Goal: Task Accomplishment & Management: Manage account settings

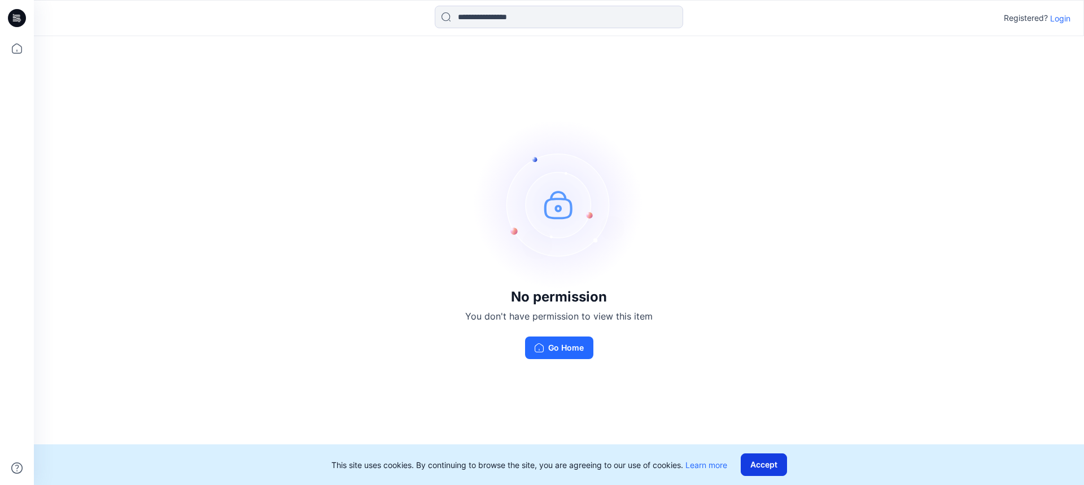
click at [764, 464] on button "Accept" at bounding box center [764, 465] width 46 height 23
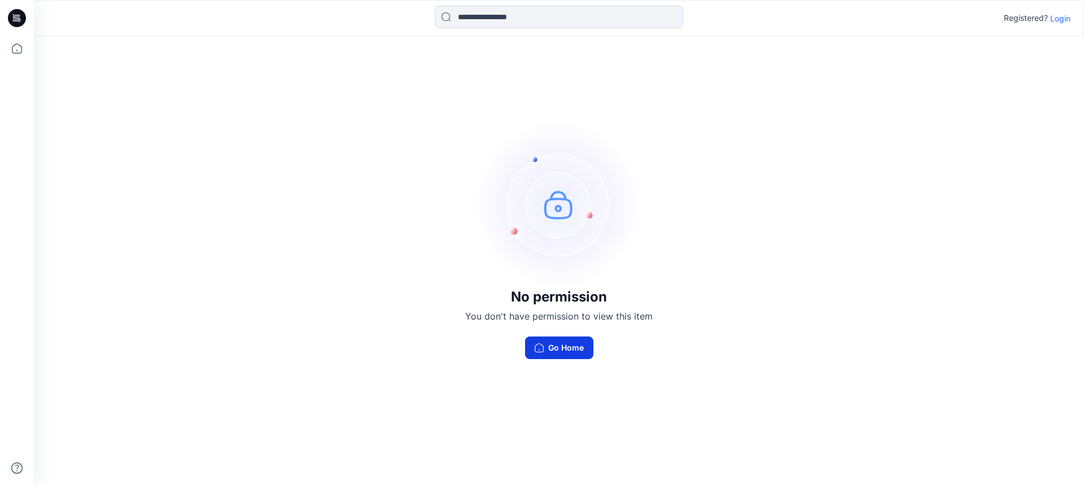
click at [578, 350] on button "Go Home" at bounding box center [559, 348] width 68 height 23
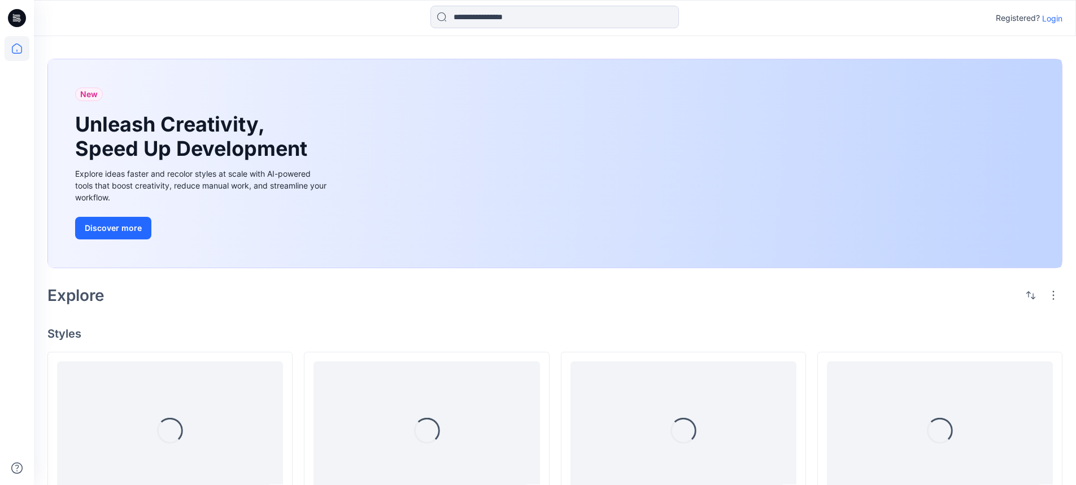
click at [1048, 19] on p "Login" at bounding box center [1052, 18] width 20 height 12
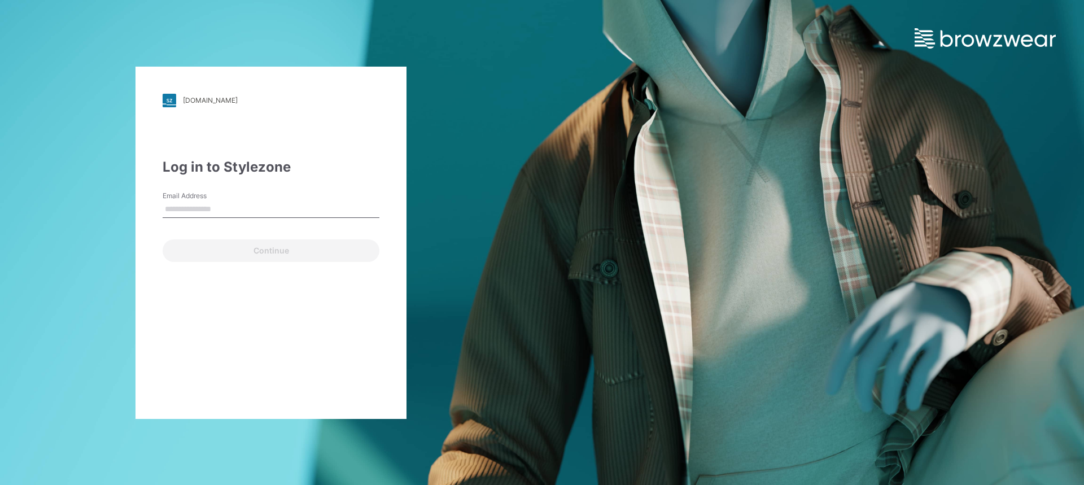
click at [255, 213] on input "Email Address" at bounding box center [271, 209] width 217 height 17
type input "**********"
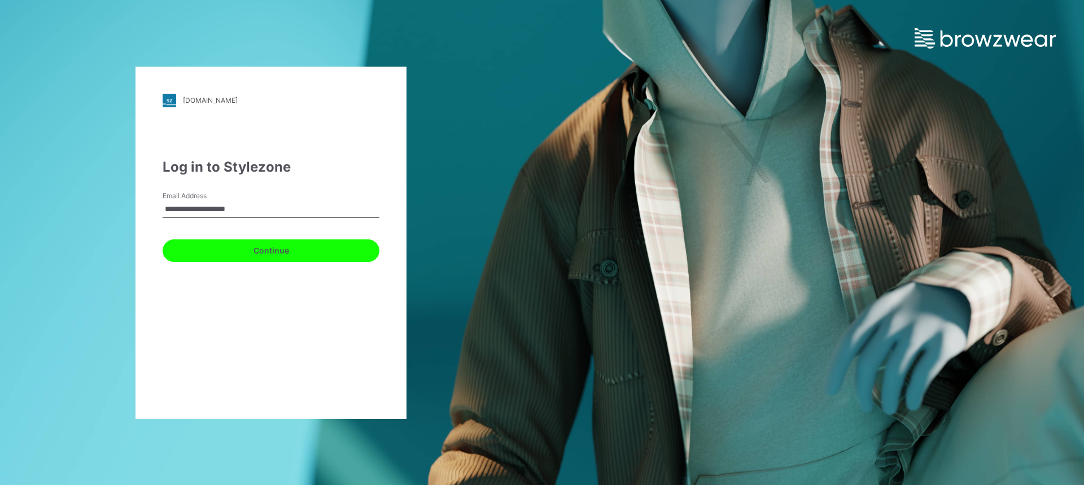
click at [274, 253] on button "Continue" at bounding box center [271, 250] width 217 height 23
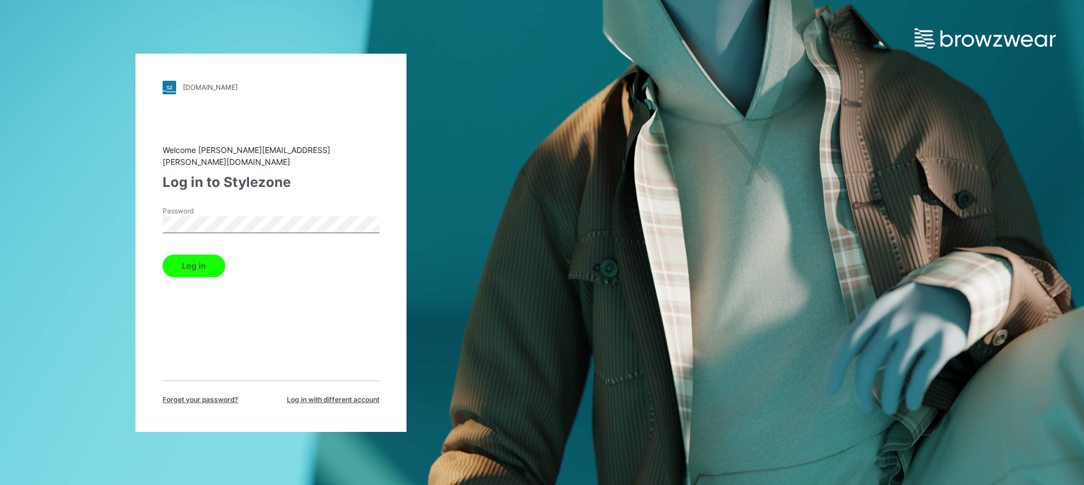
click at [211, 263] on button "Log in" at bounding box center [194, 266] width 63 height 23
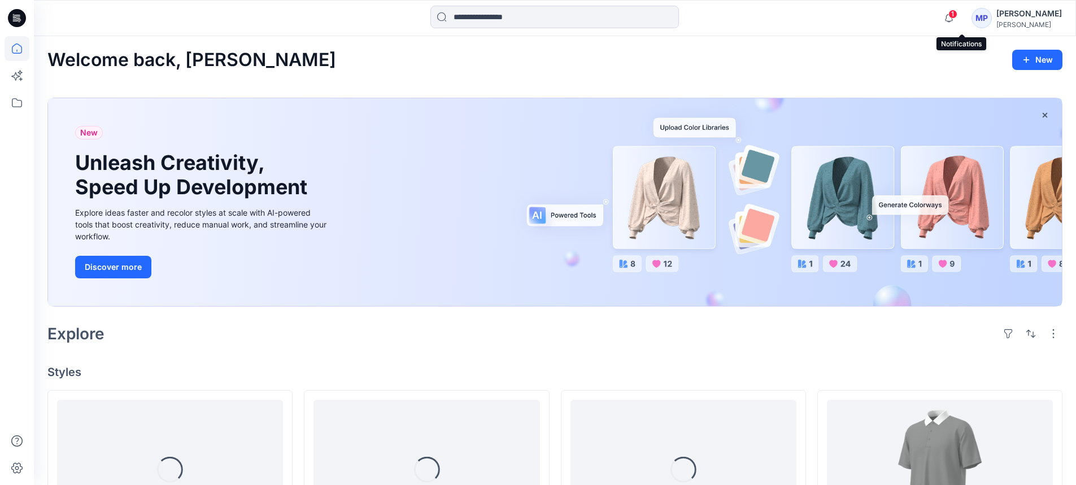
click at [957, 12] on span "1" at bounding box center [952, 14] width 9 height 9
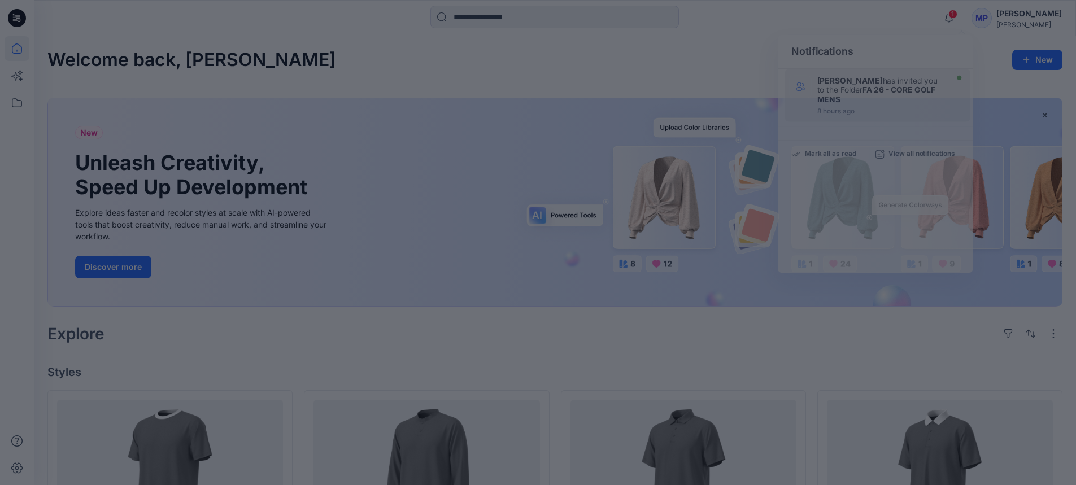
click at [876, 95] on div at bounding box center [538, 242] width 1076 height 485
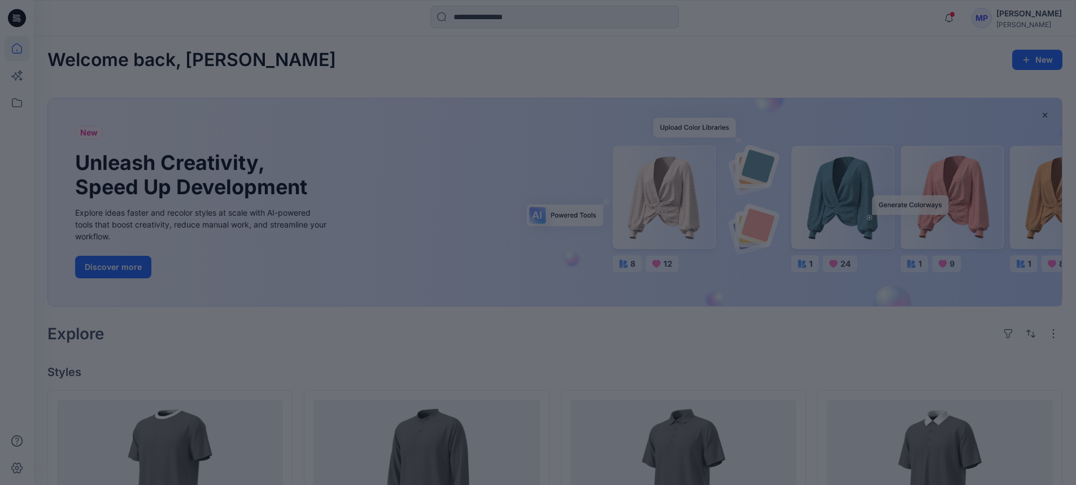
click at [960, 20] on div at bounding box center [538, 242] width 1076 height 485
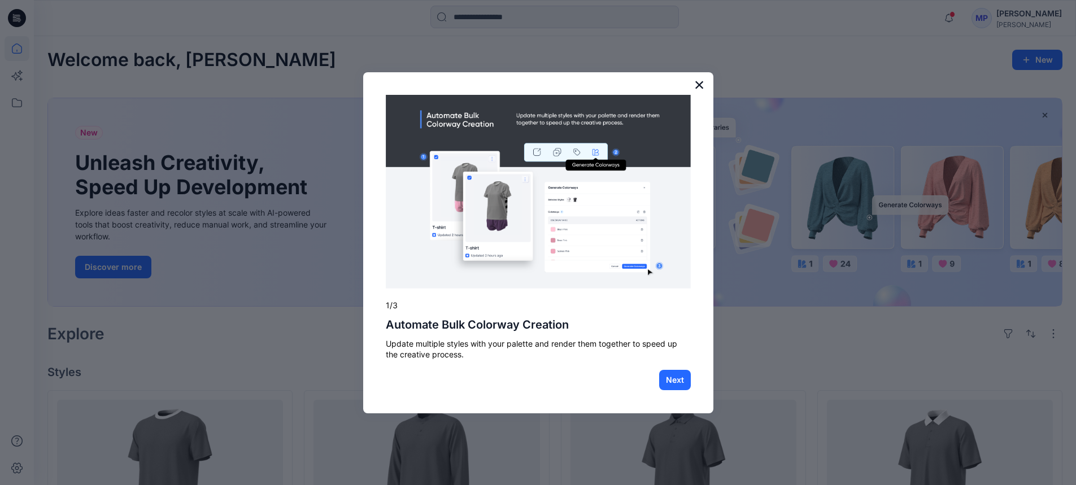
click at [698, 89] on button "×" at bounding box center [699, 85] width 11 height 18
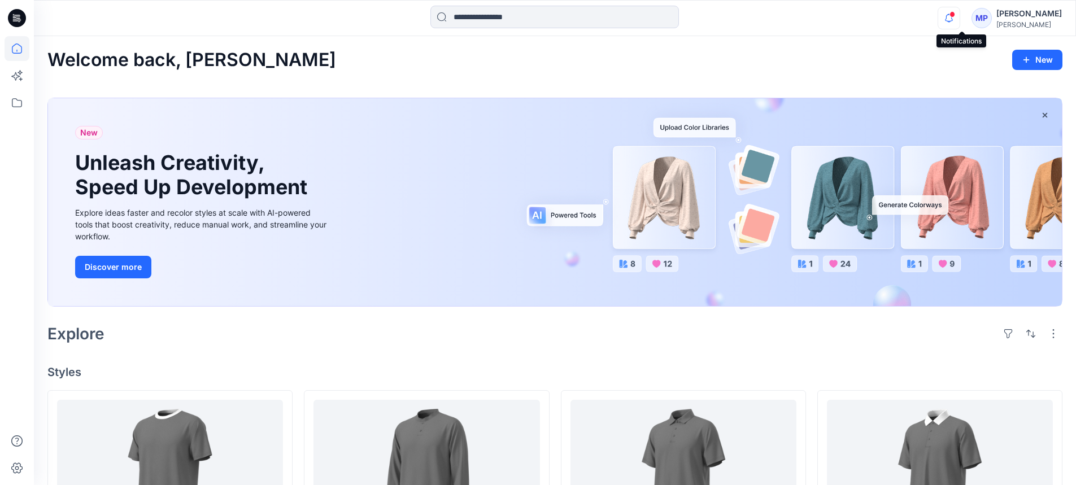
click at [960, 20] on icon "button" at bounding box center [948, 18] width 21 height 23
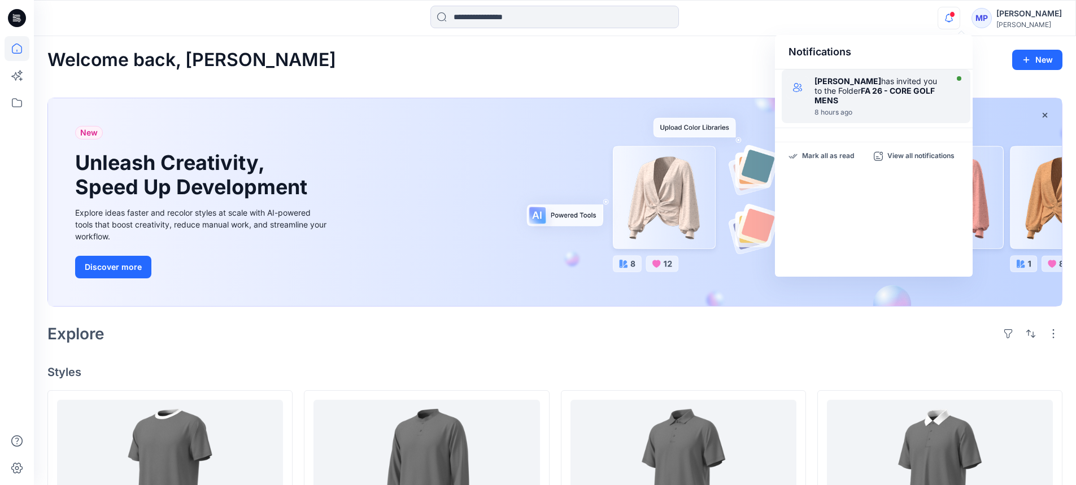
click at [915, 88] on strong "FA 26 - CORE GOLF MENS" at bounding box center [874, 95] width 120 height 19
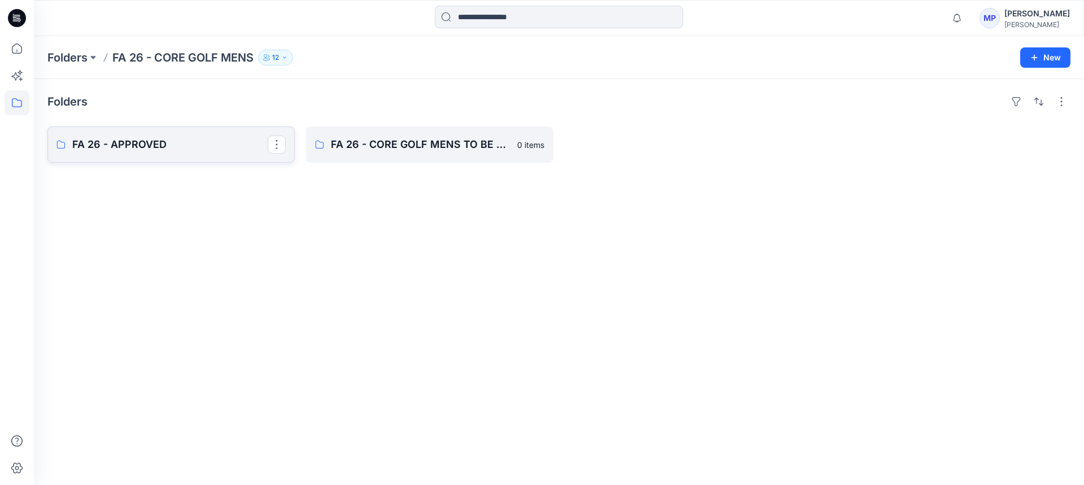
click at [220, 147] on p "FA 26 - APPROVED" at bounding box center [169, 145] width 195 height 16
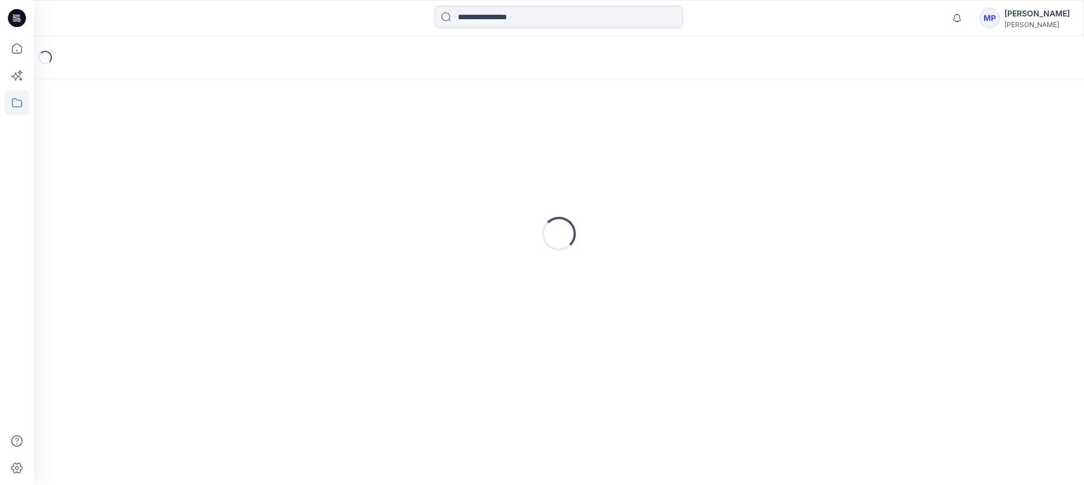
click at [220, 147] on div "Loading..." at bounding box center [558, 234] width 1023 height 282
